Goal: Information Seeking & Learning: Learn about a topic

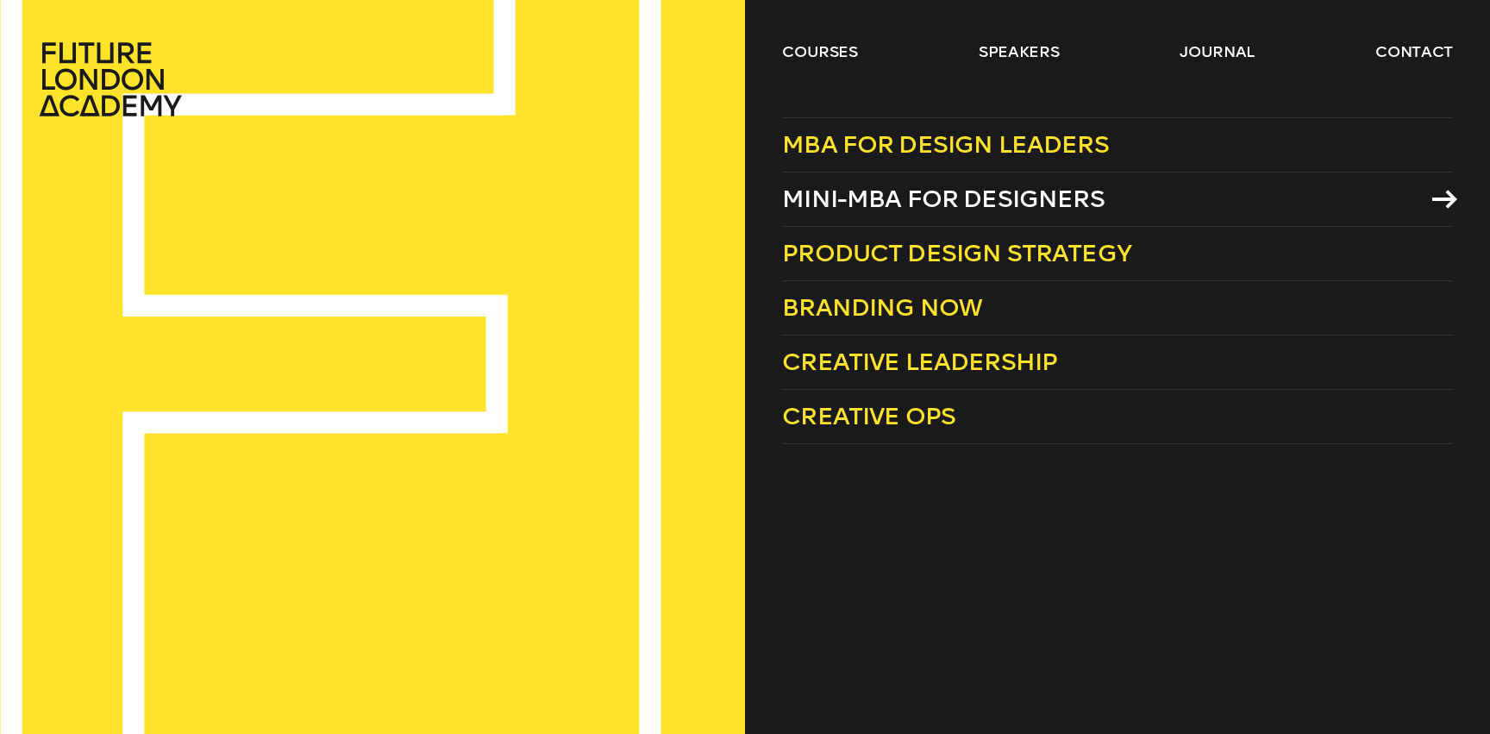
click at [854, 210] on span "Mini-MBA for Designers" at bounding box center [943, 199] width 322 height 28
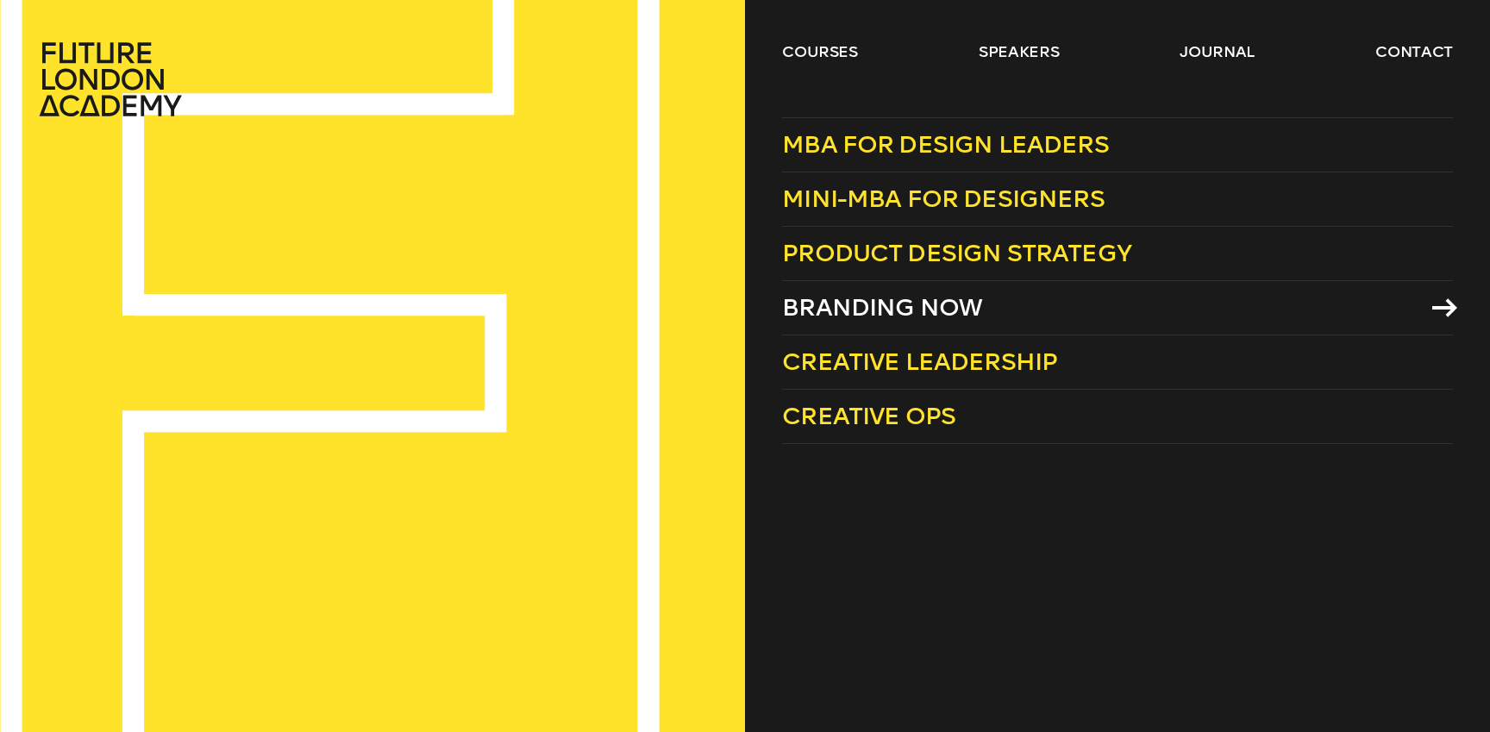
click at [1005, 300] on link "Branding Now" at bounding box center [1117, 308] width 671 height 54
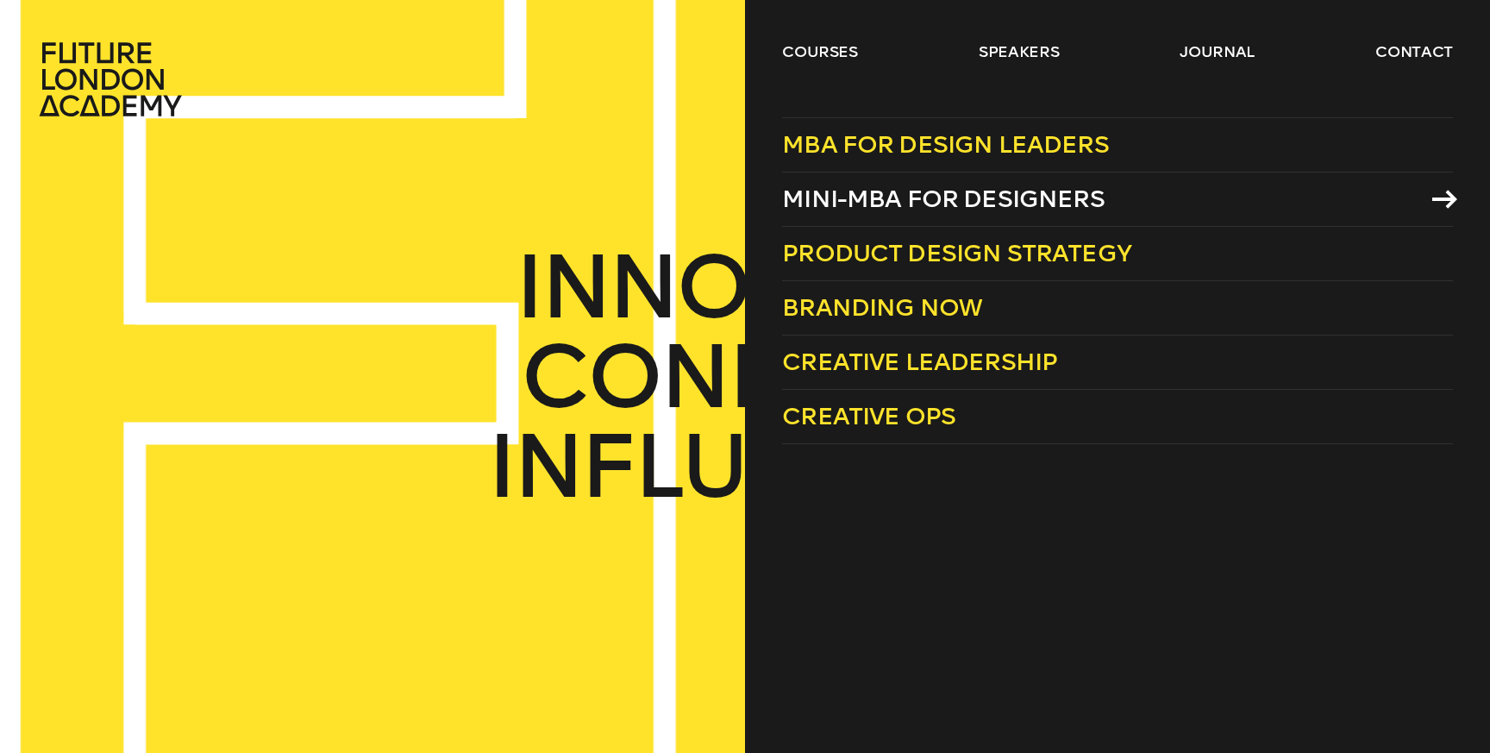
click at [908, 202] on span "Mini-MBA for Designers" at bounding box center [943, 199] width 322 height 28
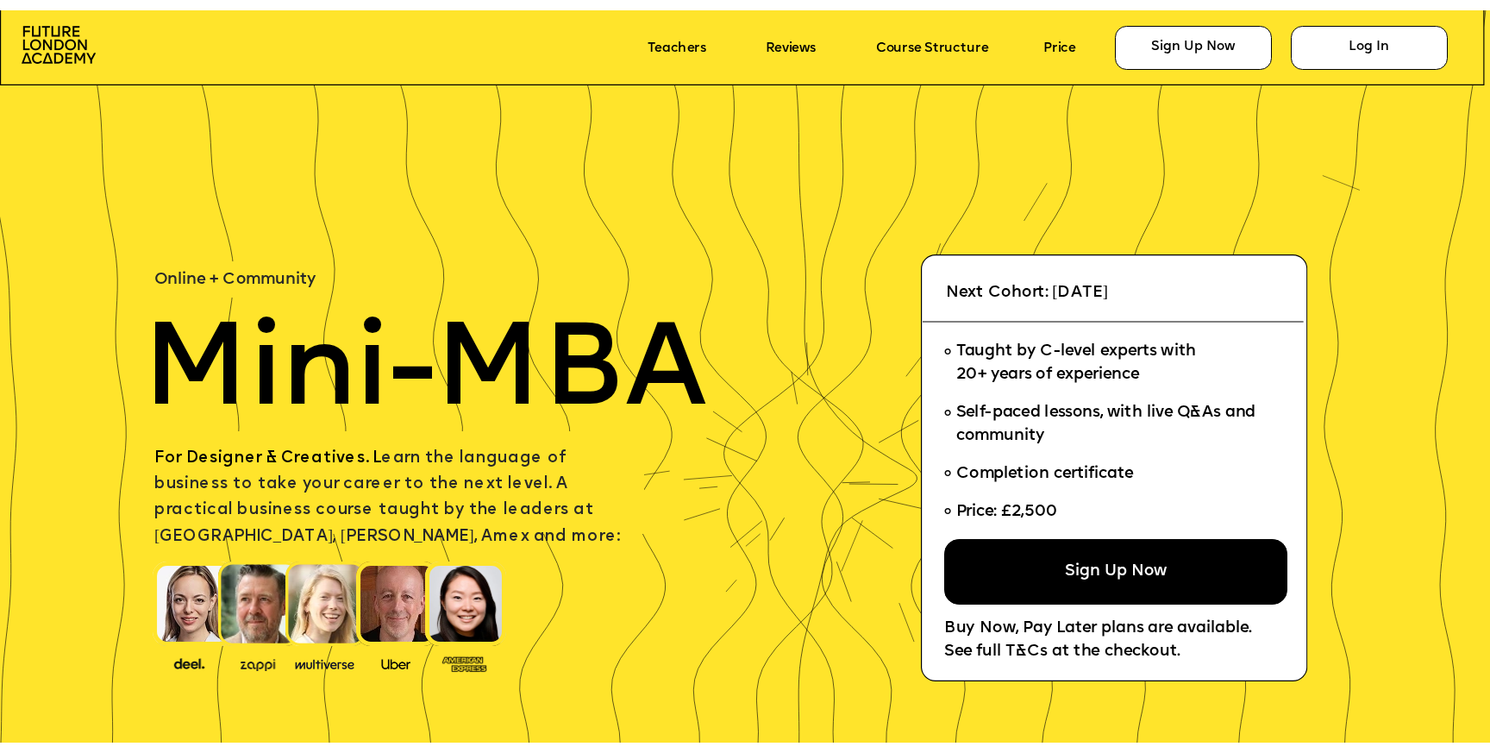
scroll to position [427, 0]
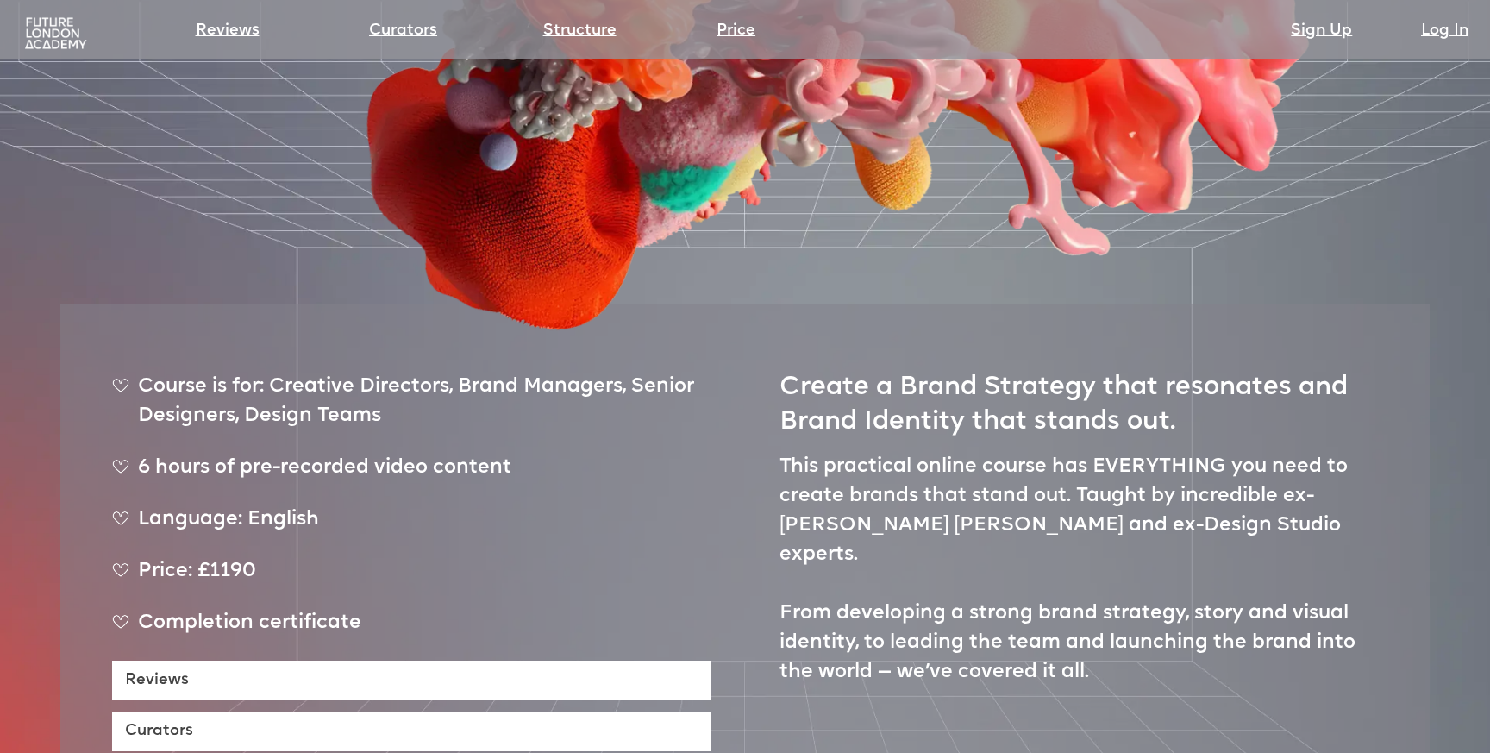
scroll to position [619, 0]
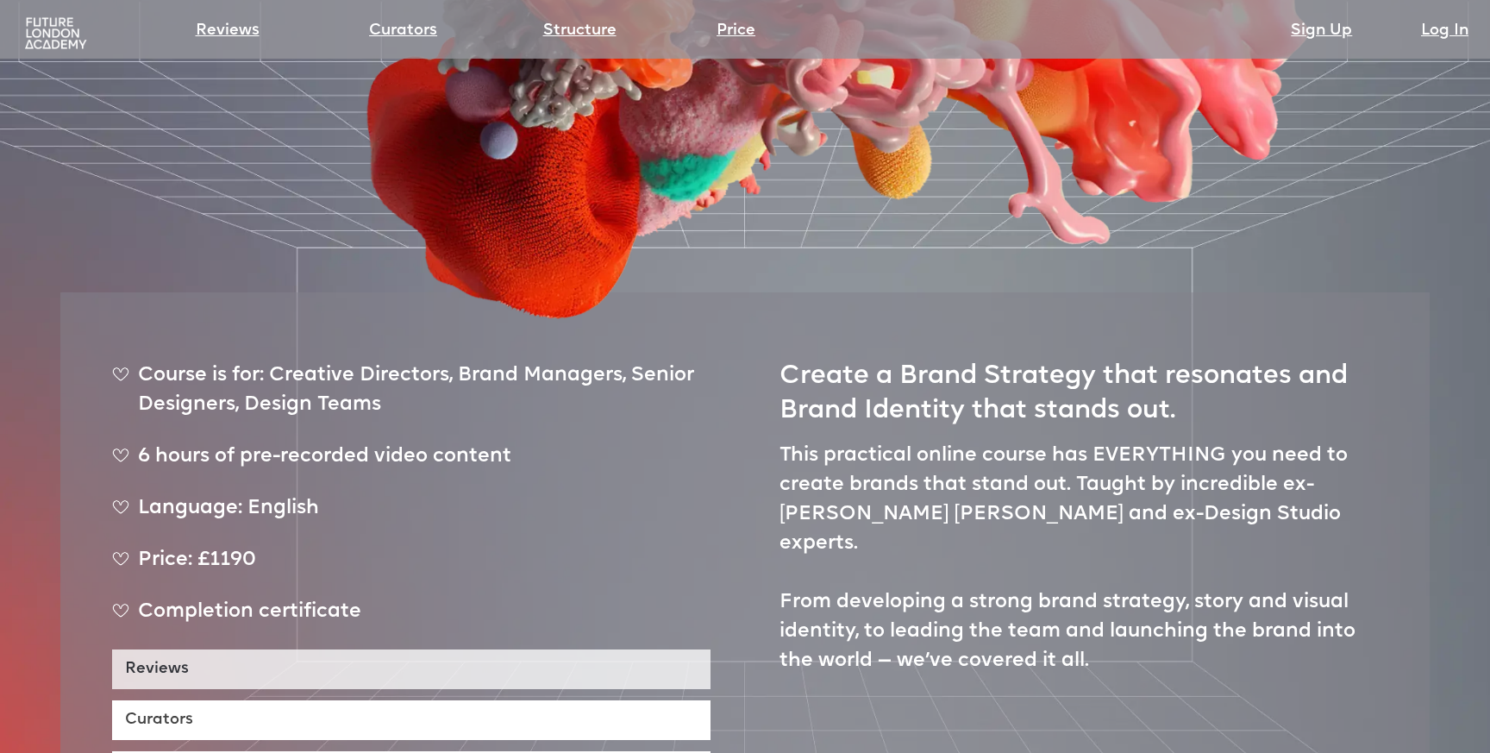
click at [452, 649] on link "Reviews" at bounding box center [411, 669] width 598 height 40
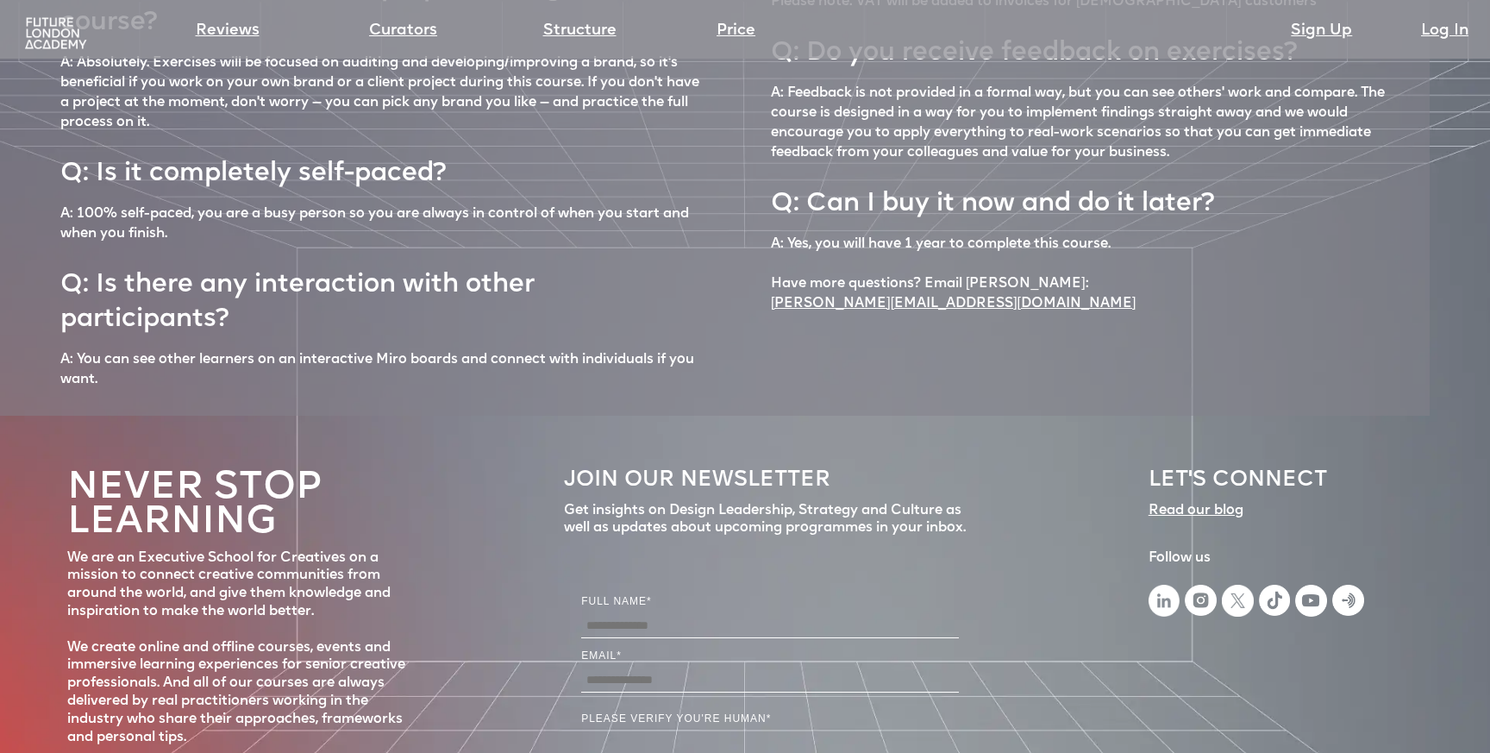
scroll to position [7812, 0]
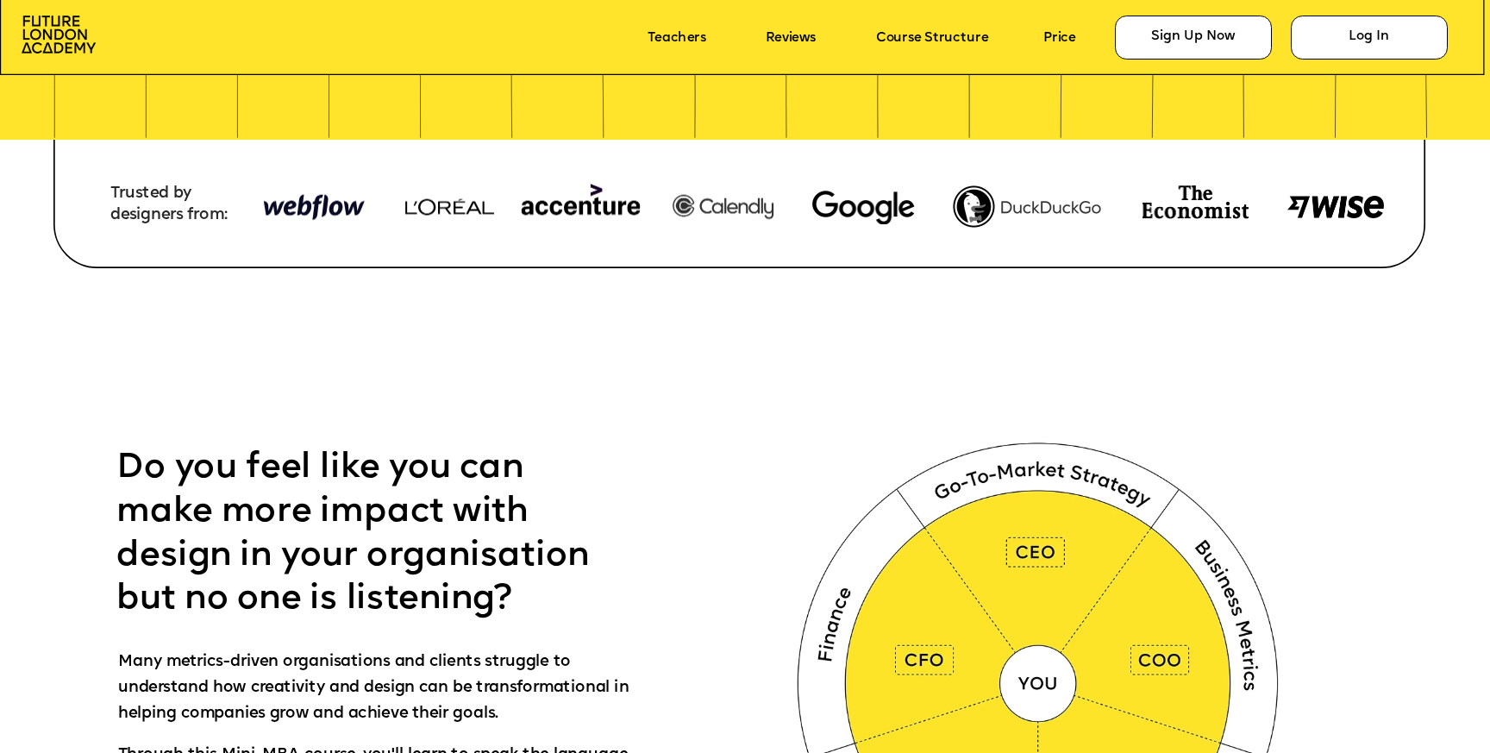
scroll to position [698, 0]
